Goal: Transaction & Acquisition: Book appointment/travel/reservation

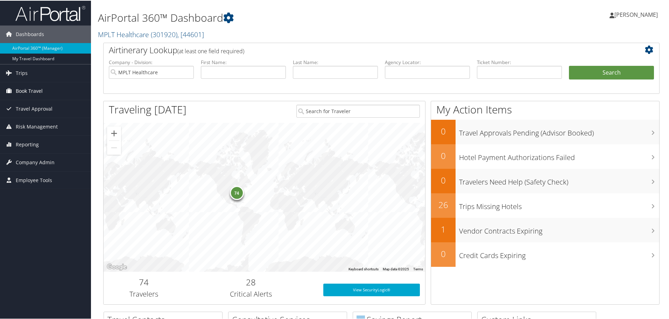
click at [28, 88] on span "Book Travel" at bounding box center [29, 90] width 27 height 17
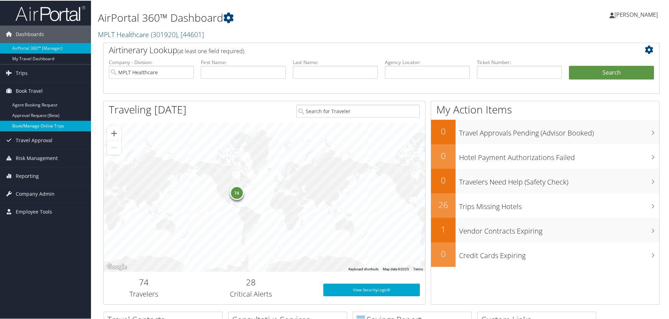
click at [42, 127] on link "Book/Manage Online Trips" at bounding box center [45, 125] width 91 height 10
